Goal: Find specific page/section: Find specific page/section

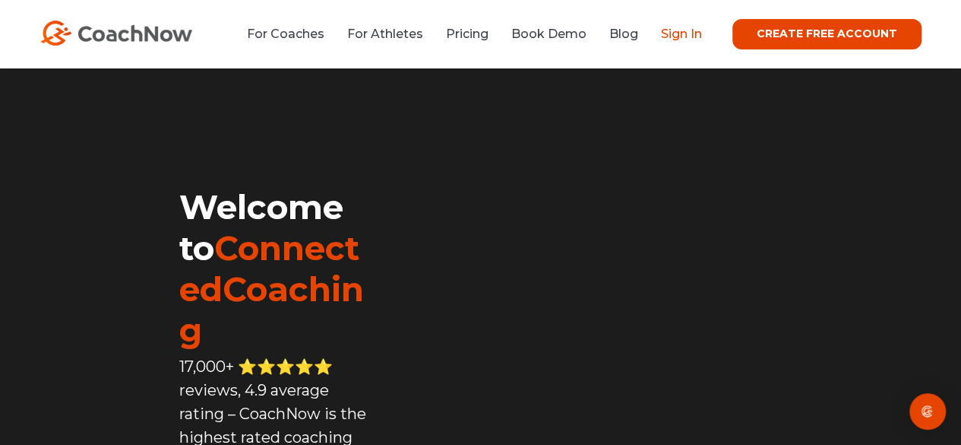
click at [682, 34] on link "Sign In" at bounding box center [681, 34] width 41 height 14
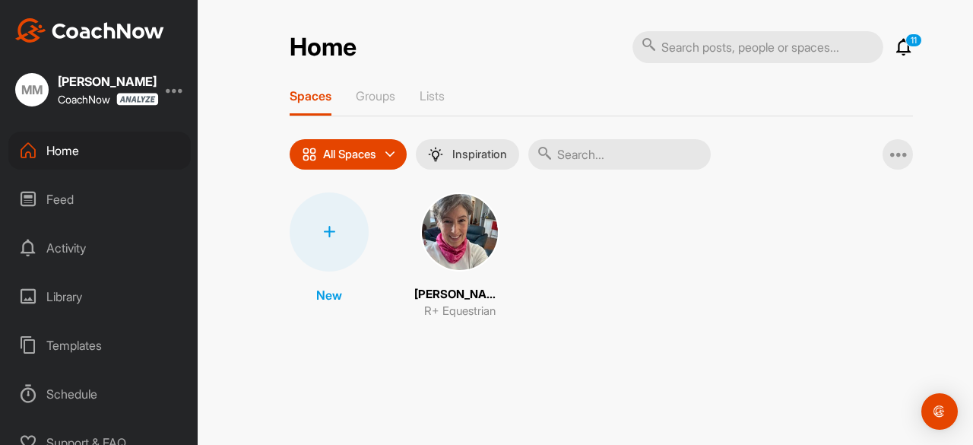
click at [472, 229] on img at bounding box center [459, 231] width 79 height 79
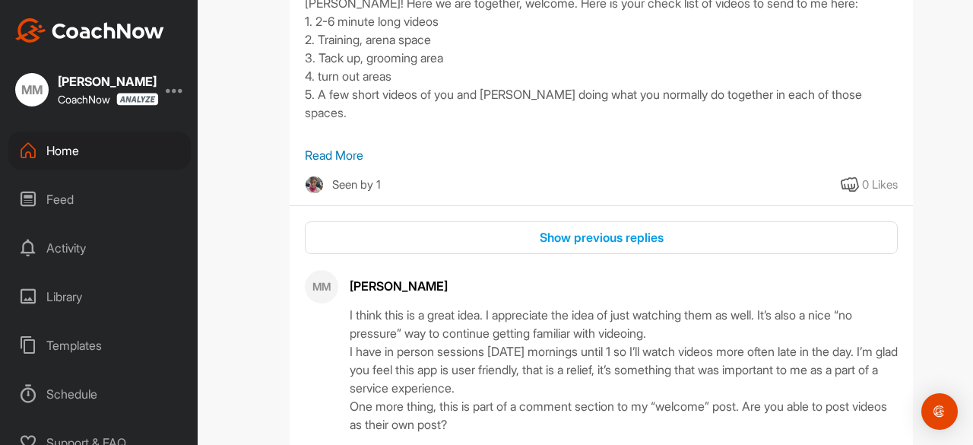
scroll to position [380, 0]
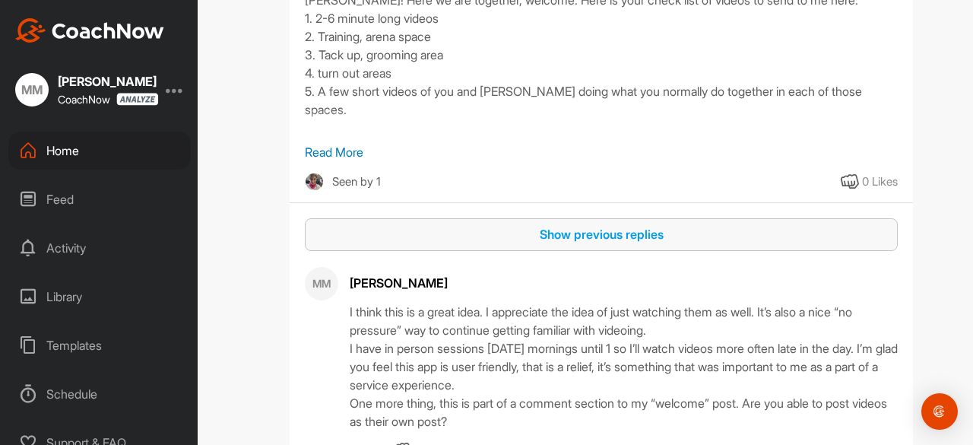
click at [593, 225] on div "Show previous replies" at bounding box center [601, 234] width 568 height 18
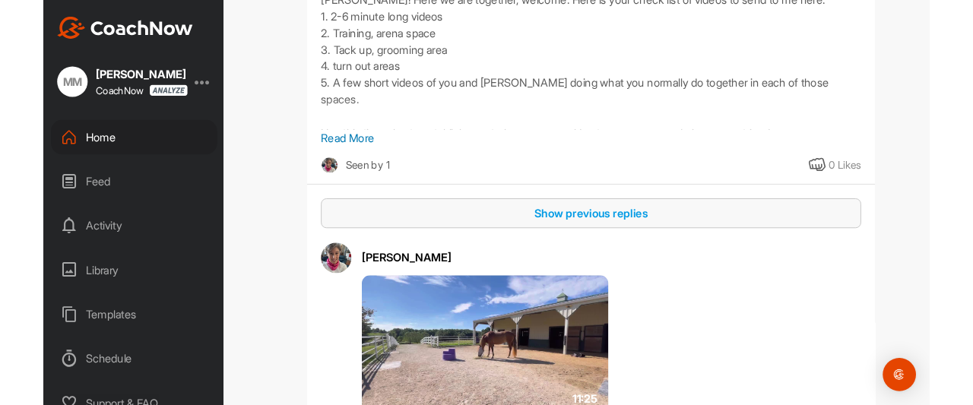
scroll to position [456, 0]
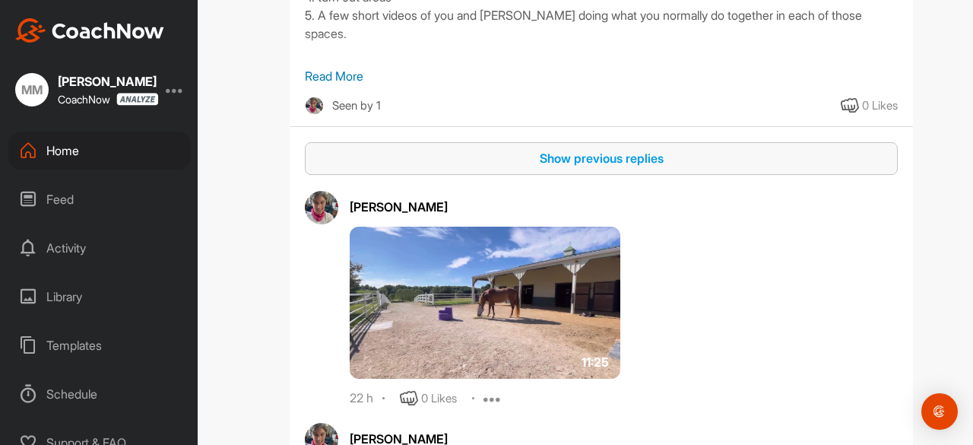
drag, startPoint x: 486, startPoint y: 265, endPoint x: 725, endPoint y: 299, distance: 241.8
click at [725, 299] on div "11:25" at bounding box center [563, 302] width 426 height 152
click at [498, 271] on img at bounding box center [485, 302] width 271 height 152
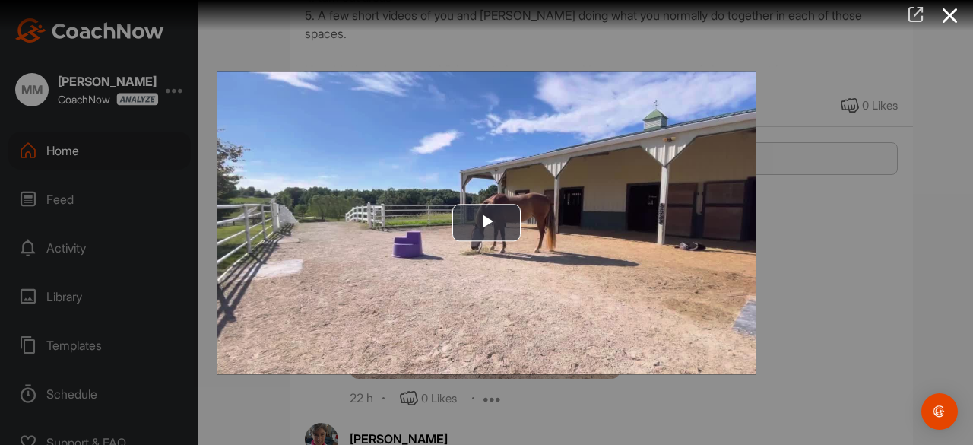
click at [914, 14] on icon at bounding box center [914, 14] width 17 height 17
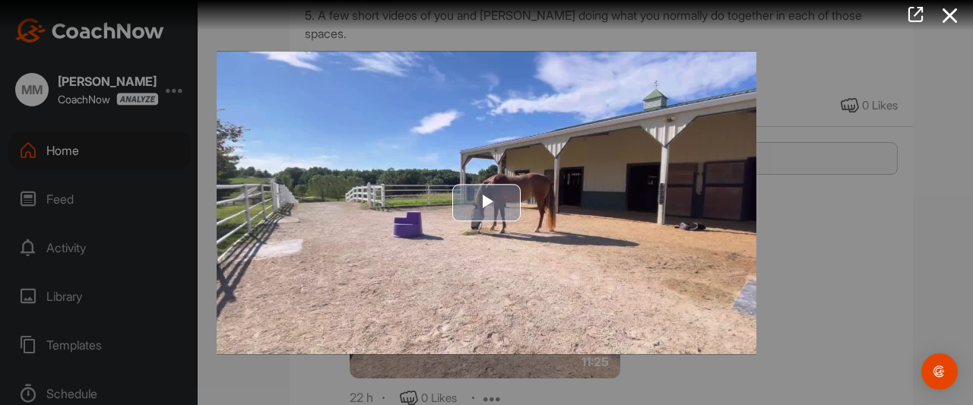
click at [486, 203] on span "Video Player" at bounding box center [486, 203] width 0 height 0
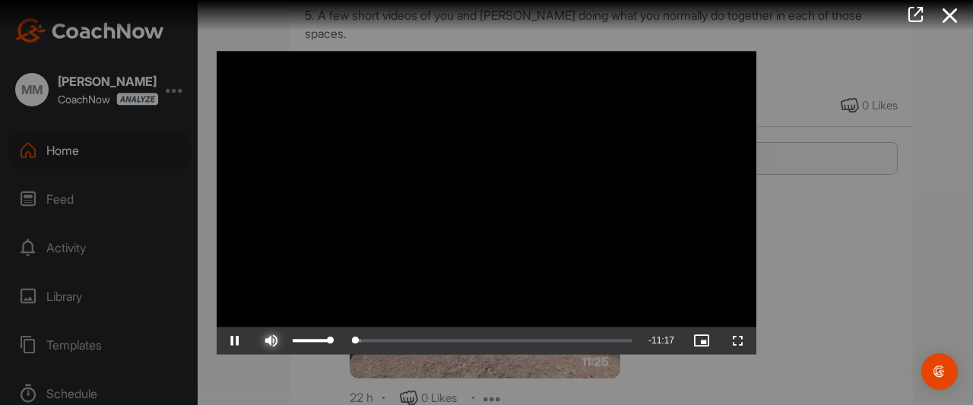
click at [274, 340] on span "Video Player" at bounding box center [271, 340] width 36 height 0
click at [275, 340] on span "Video Player" at bounding box center [271, 340] width 36 height 0
click at [274, 340] on span "Video Player" at bounding box center [271, 340] width 36 height 0
click at [236, 340] on span "Video Player" at bounding box center [235, 340] width 36 height 0
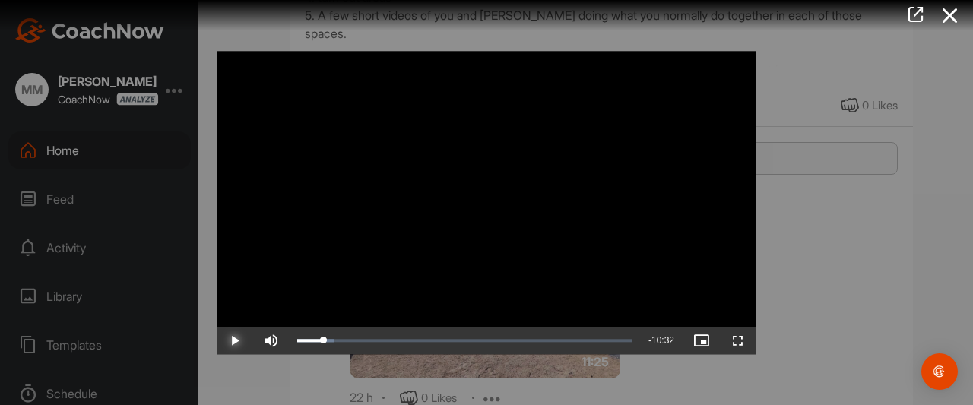
click at [233, 340] on span "Video Player" at bounding box center [235, 340] width 36 height 0
drag, startPoint x: 325, startPoint y: 339, endPoint x: 350, endPoint y: 342, distance: 24.5
click at [351, 340] on div "Loaded : 11.41% 01:50 01:49" at bounding box center [464, 340] width 334 height 5
click at [236, 340] on span "Video Player" at bounding box center [235, 340] width 36 height 0
click at [232, 340] on span "Video Player" at bounding box center [235, 340] width 36 height 0
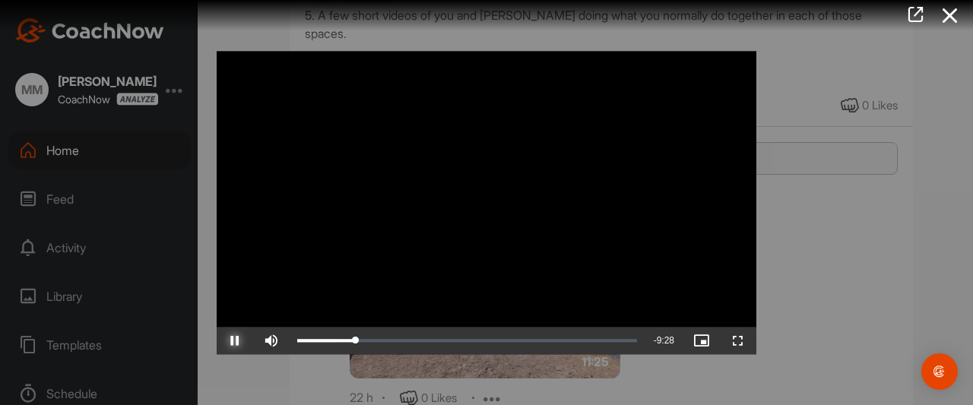
click at [232, 340] on span "Video Player" at bounding box center [235, 340] width 36 height 0
click at [228, 340] on span "Video Player" at bounding box center [235, 340] width 36 height 0
click at [236, 340] on span "Video Player" at bounding box center [235, 340] width 36 height 0
click at [234, 340] on span "Video Player" at bounding box center [235, 340] width 36 height 0
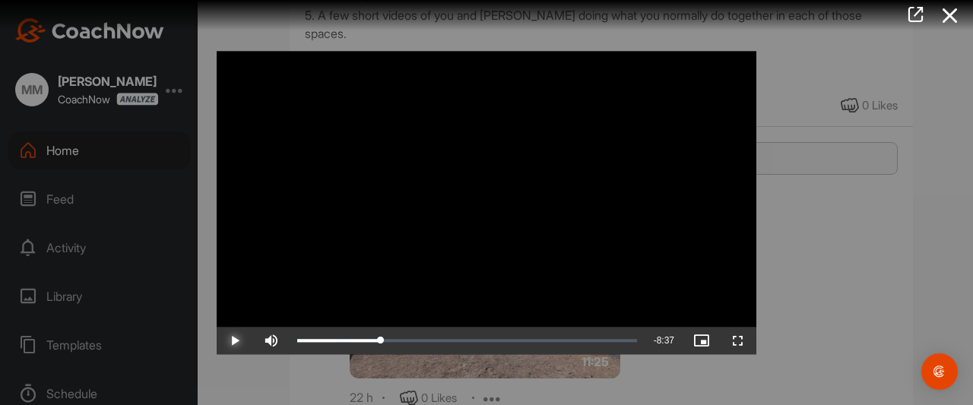
click at [234, 340] on span "Video Player" at bounding box center [235, 340] width 36 height 0
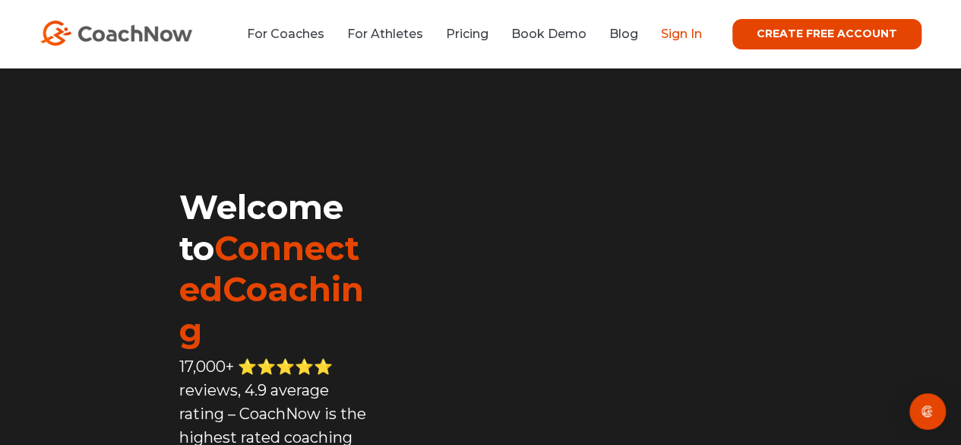
click at [684, 34] on link "Sign In" at bounding box center [681, 34] width 41 height 14
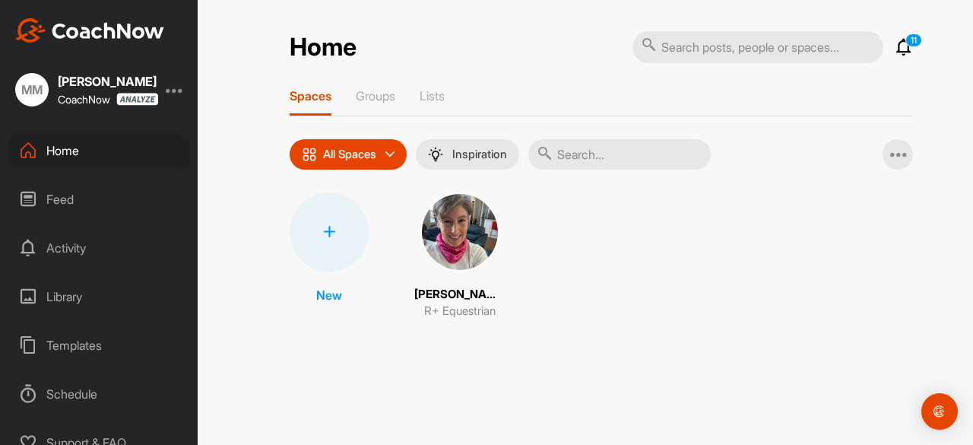
click at [451, 246] on img at bounding box center [459, 231] width 79 height 79
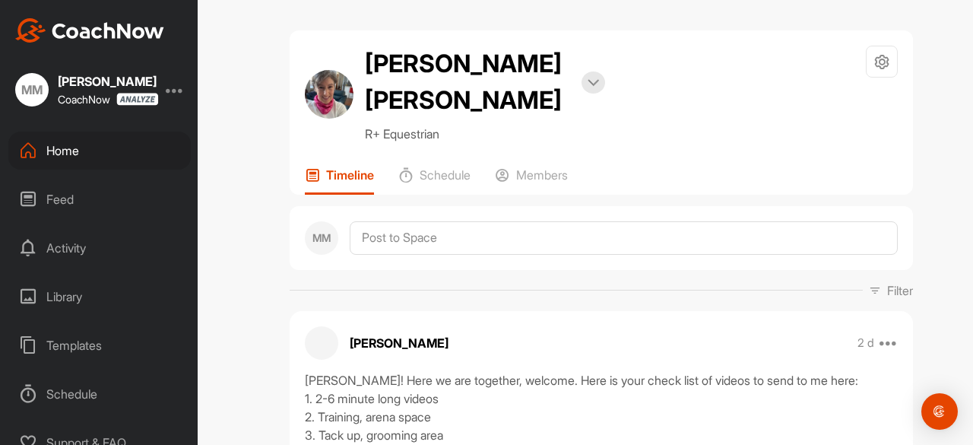
scroll to position [76, 0]
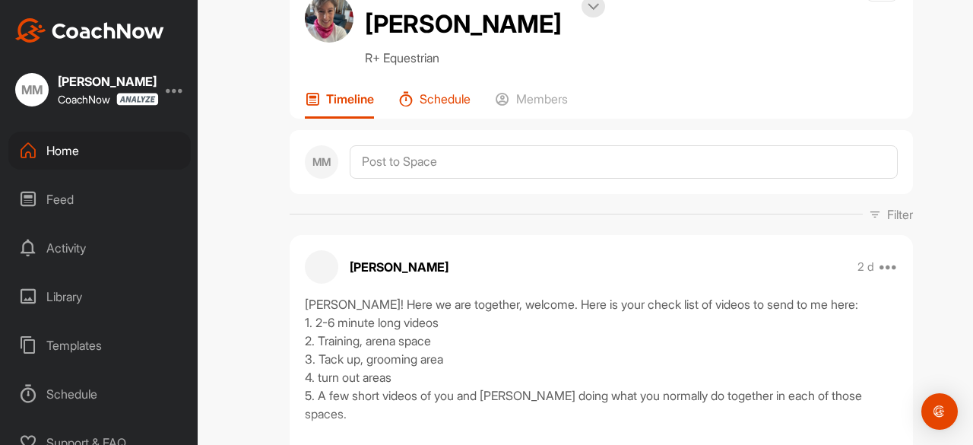
click at [436, 91] on p "Schedule" at bounding box center [444, 98] width 51 height 15
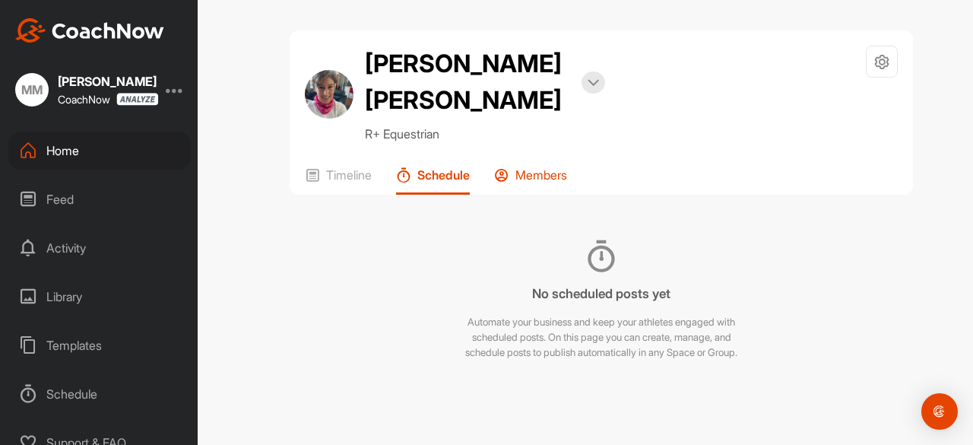
click at [539, 167] on p "Members" at bounding box center [541, 174] width 52 height 15
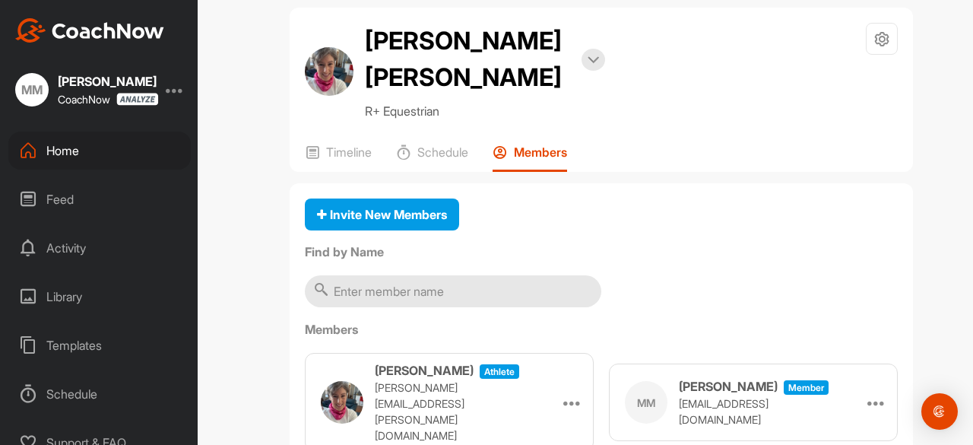
scroll to position [36, 0]
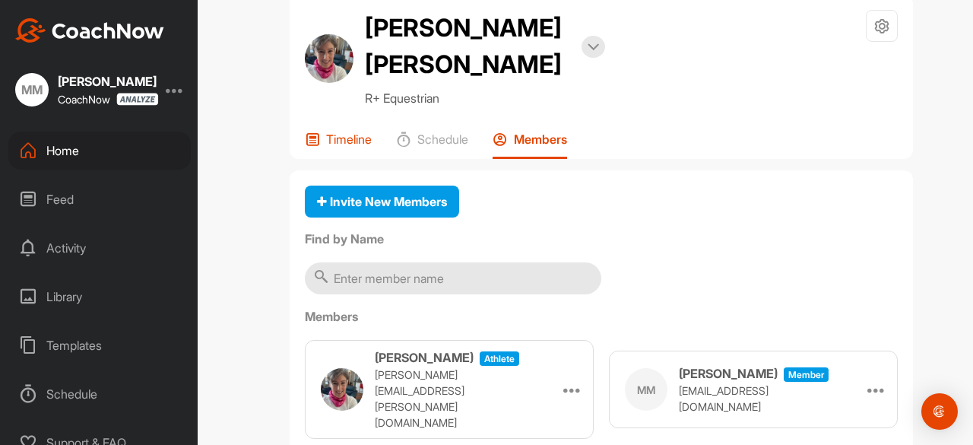
click at [345, 131] on p "Timeline" at bounding box center [349, 138] width 46 height 15
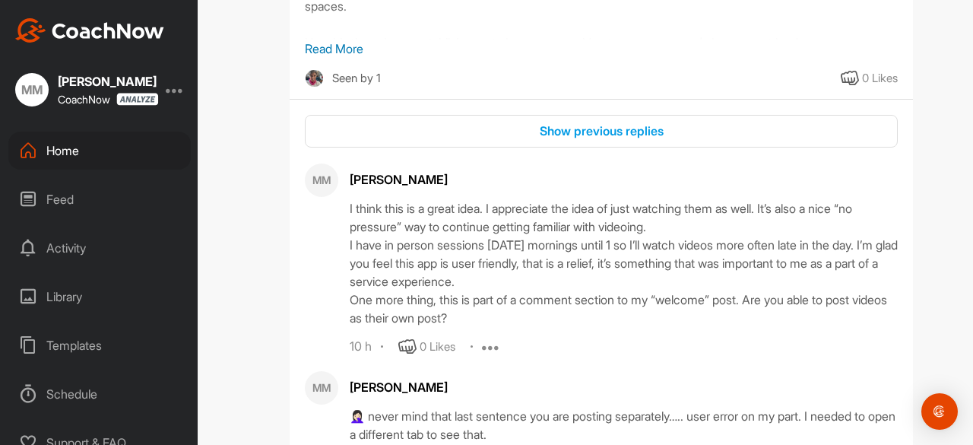
scroll to position [464, 0]
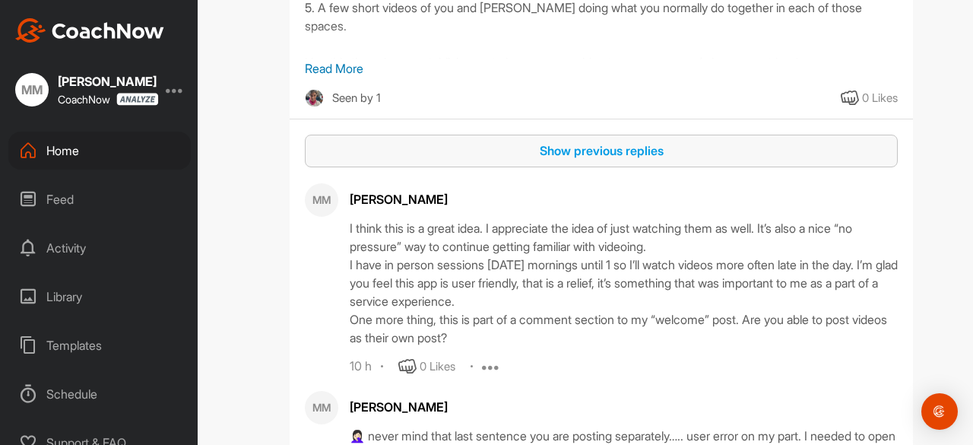
click at [631, 141] on div "Show previous replies" at bounding box center [601, 150] width 568 height 18
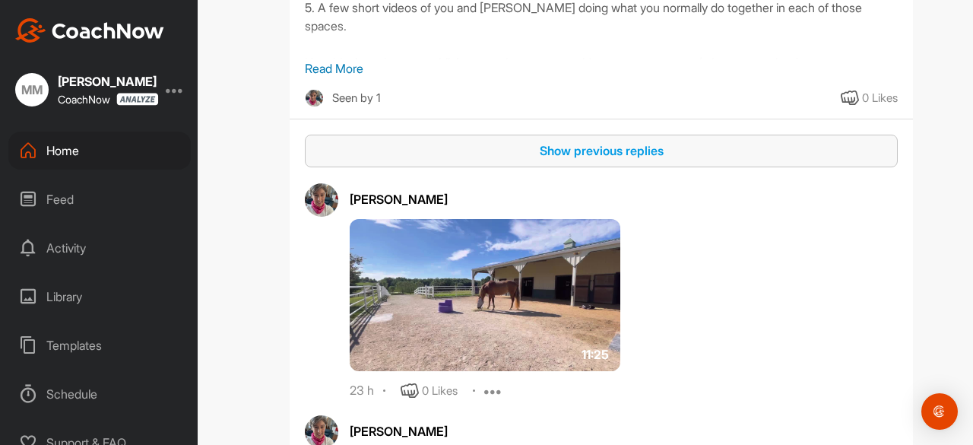
scroll to position [539, 0]
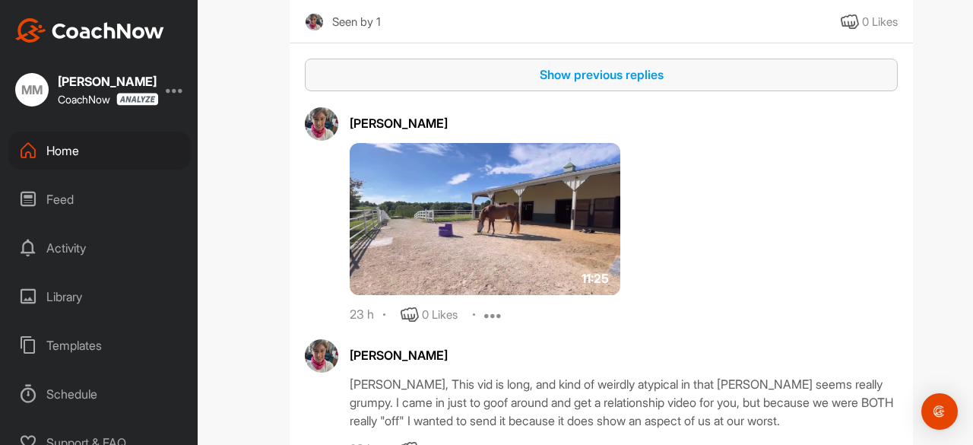
click at [433, 201] on img at bounding box center [485, 219] width 271 height 152
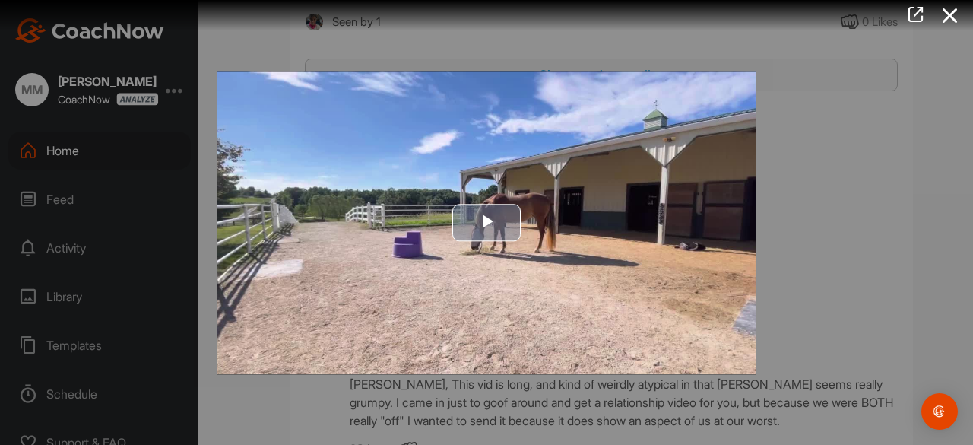
click at [486, 223] on span "Video Player" at bounding box center [486, 223] width 0 height 0
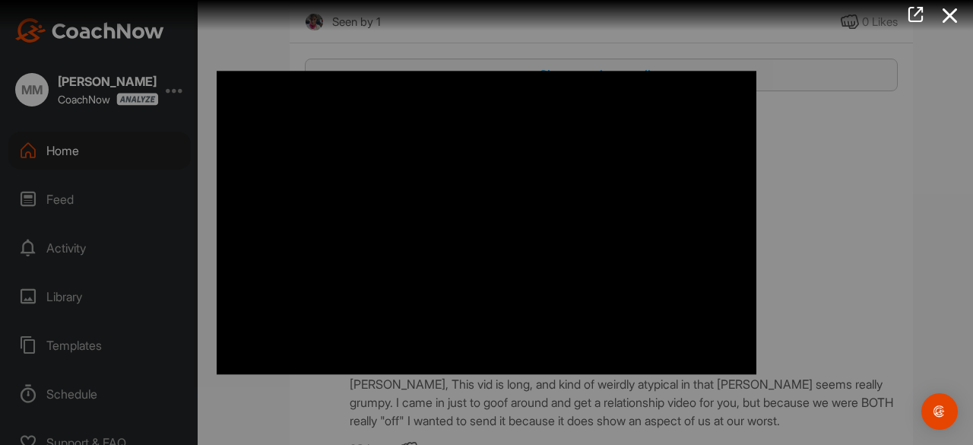
click at [922, 414] on body "MM Marlow Morrison CoachNow Home Feed Activity Library Templates Schedule Suppo…" at bounding box center [486, 222] width 973 height 445
click at [936, 403] on div "Open Intercom Messenger" at bounding box center [939, 411] width 40 height 40
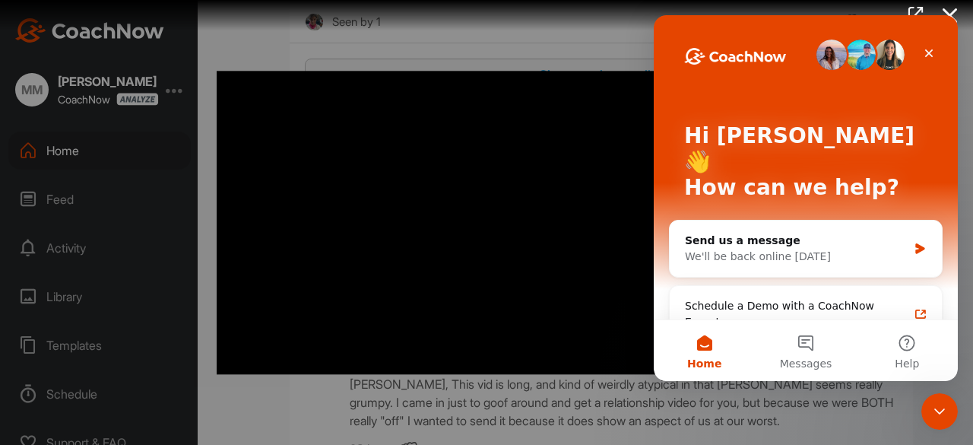
scroll to position [0, 0]
click at [930, 53] on icon "Close" at bounding box center [928, 53] width 12 height 12
